Goal: Find specific page/section: Find specific page/section

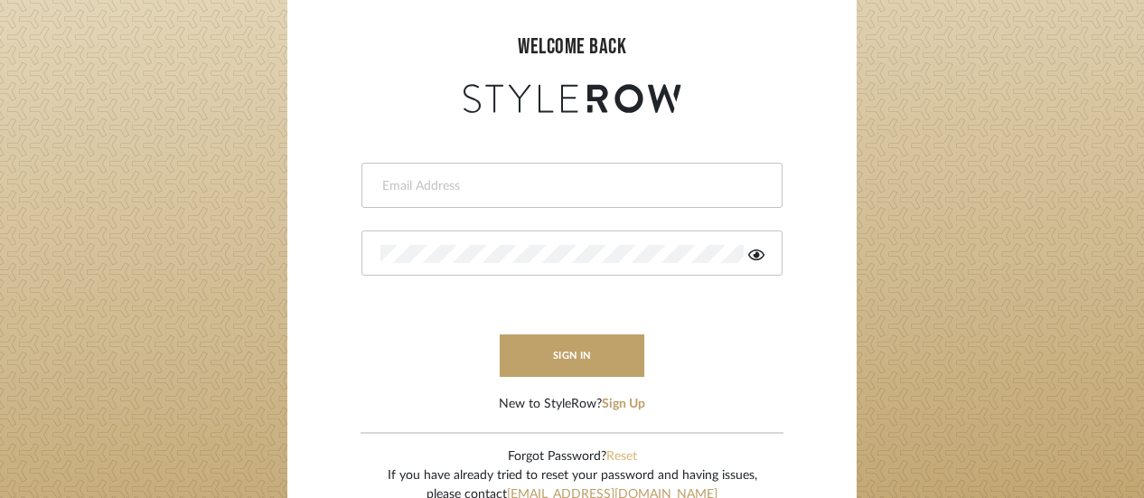
scroll to position [181, 0]
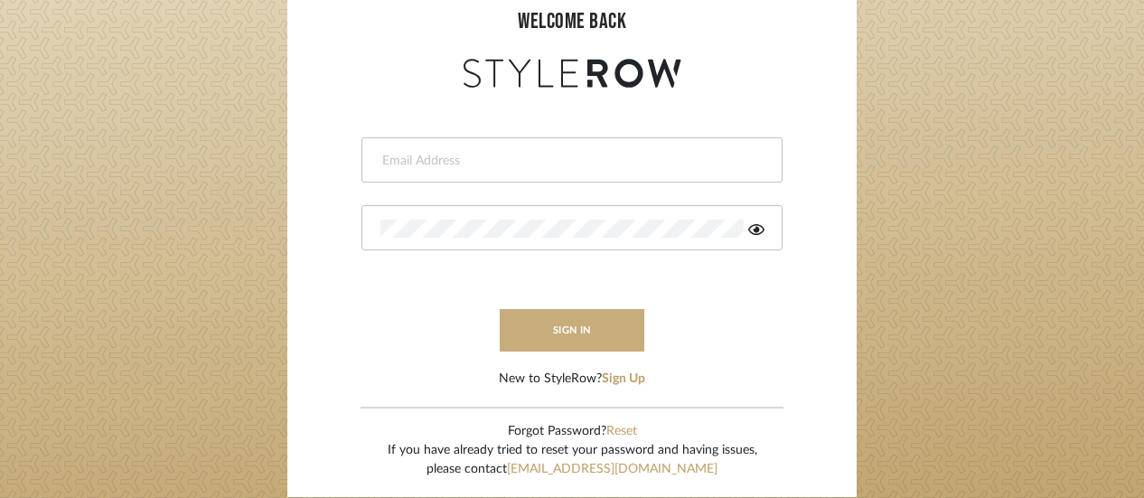
type input "[PERSON_NAME][EMAIL_ADDRESS][DOMAIN_NAME]"
click at [556, 333] on button "sign in" at bounding box center [572, 330] width 145 height 42
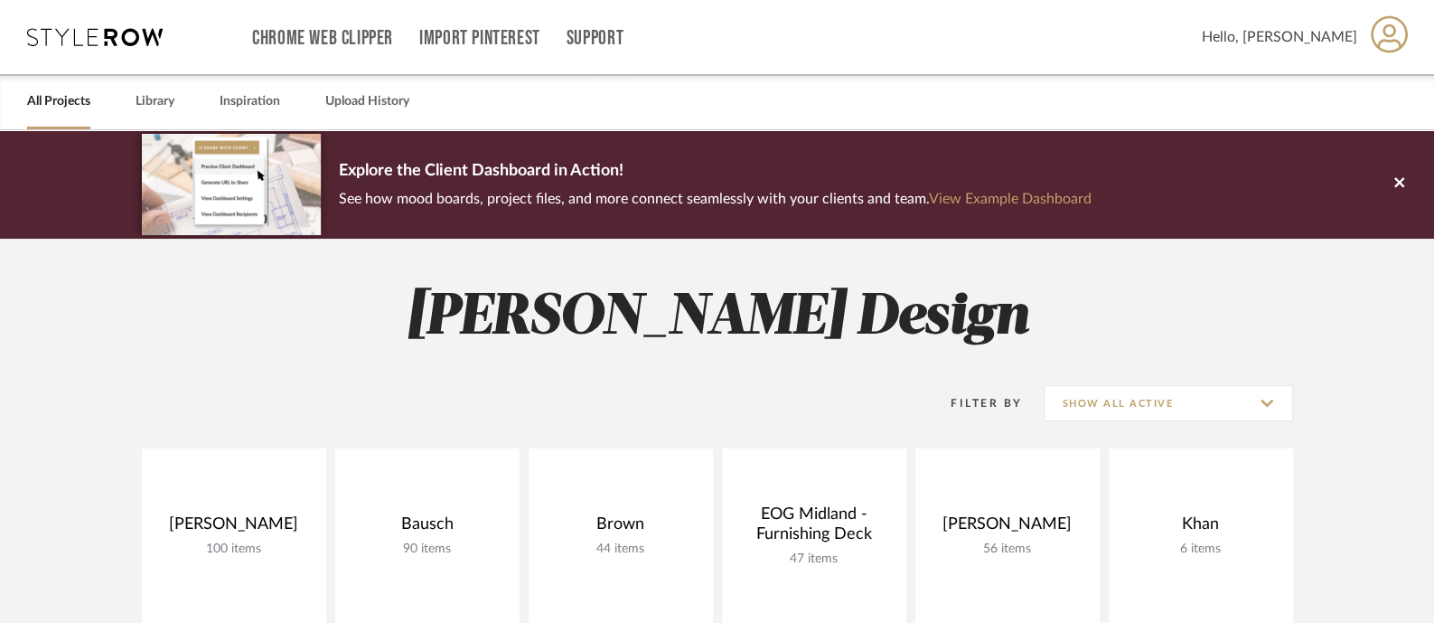
click at [695, 417] on div "Filter By Show All Active" at bounding box center [717, 402] width 1151 height 45
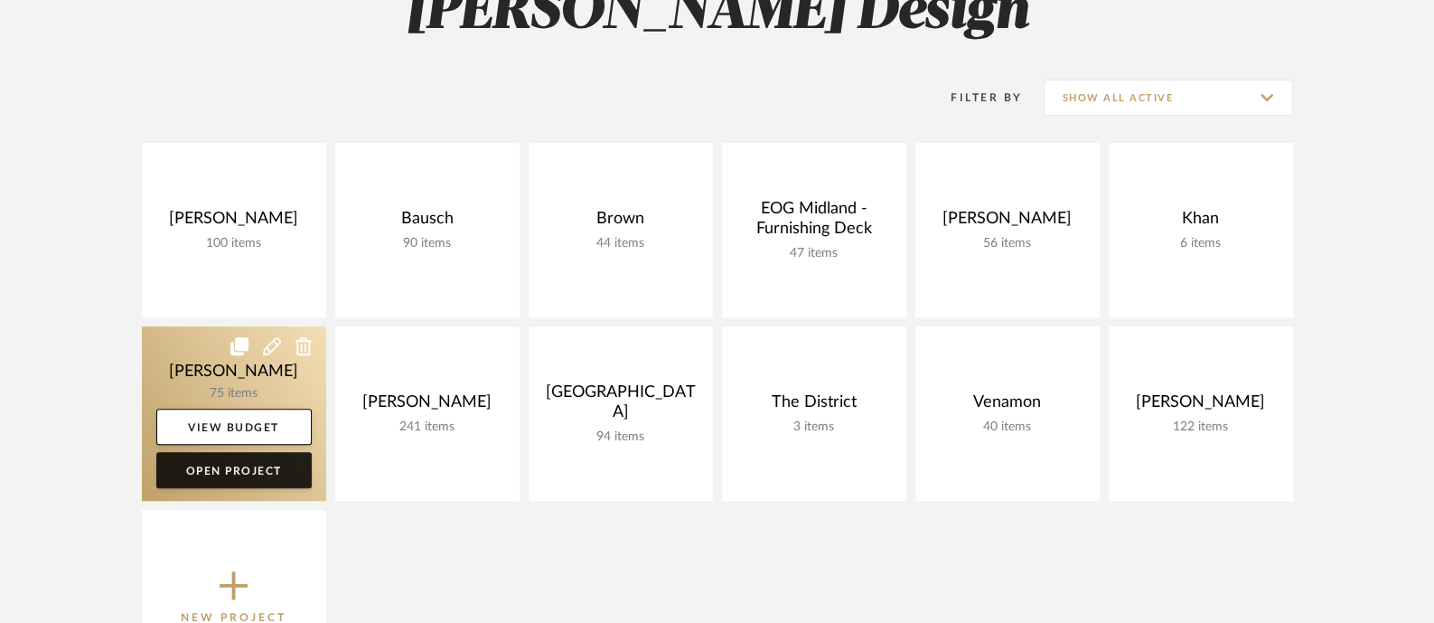
scroll to position [339, 0]
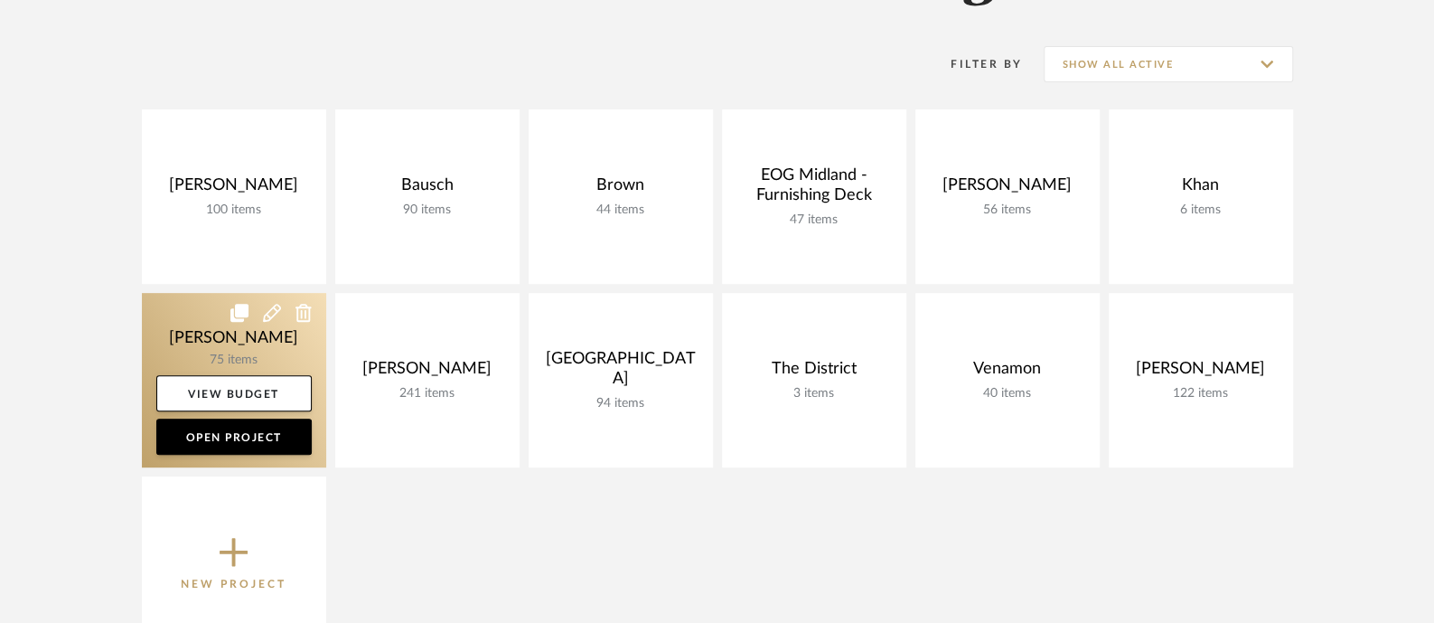
click at [157, 330] on link at bounding box center [234, 380] width 184 height 174
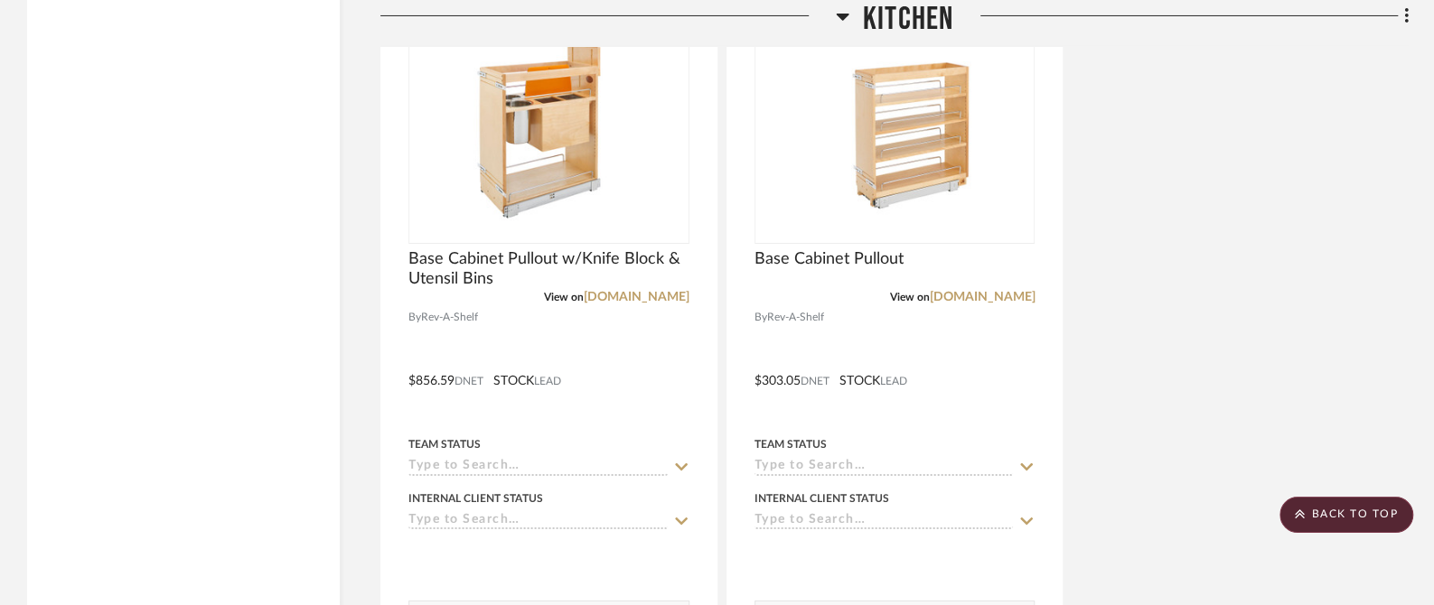
scroll to position [12877, 0]
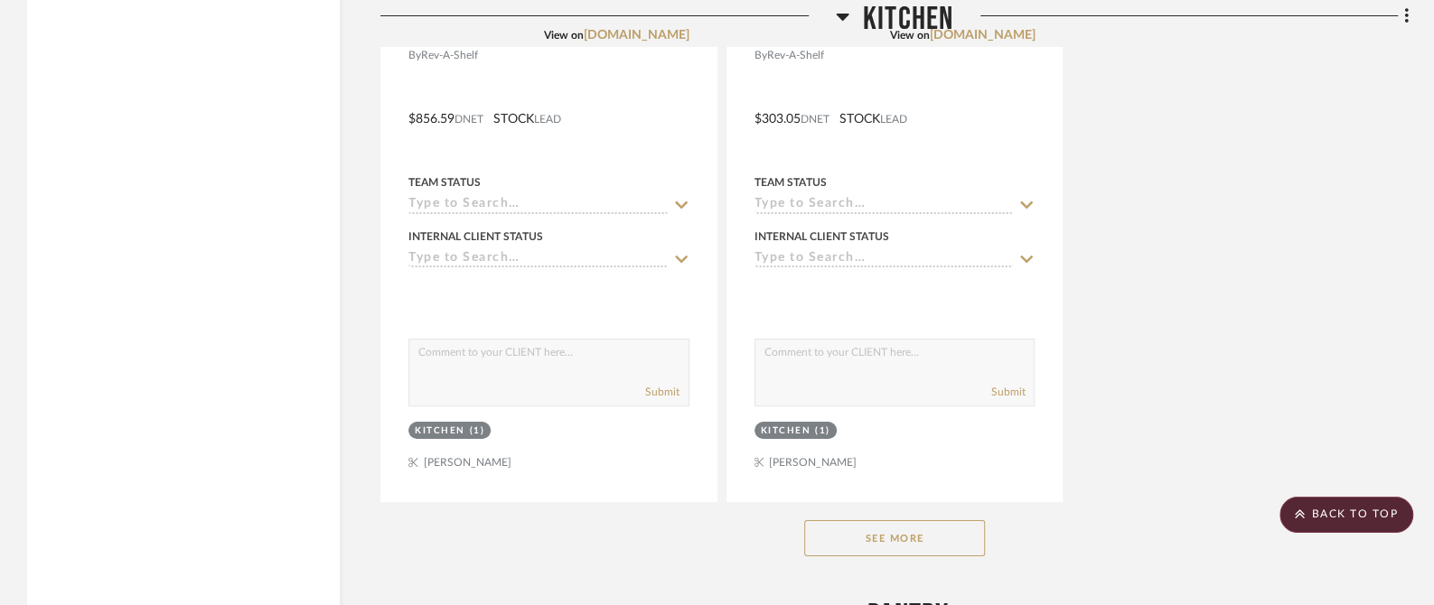
click at [890, 521] on button "See More" at bounding box center [894, 539] width 181 height 36
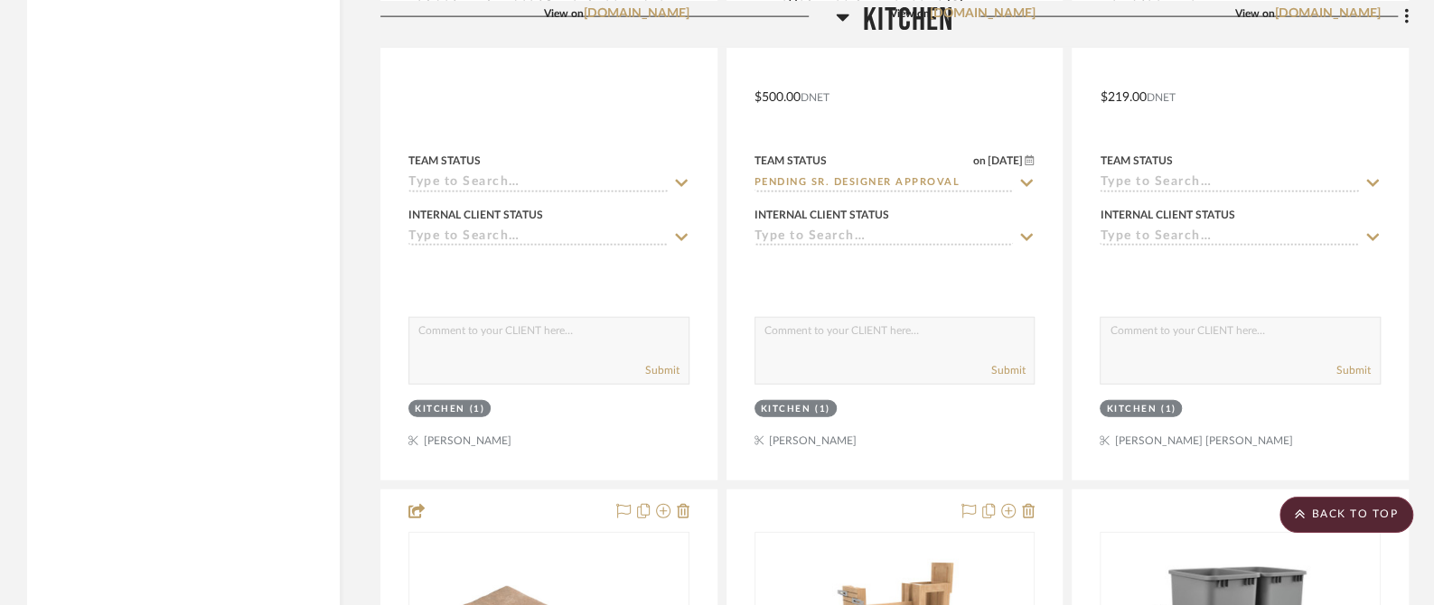
scroll to position [11070, 0]
